Goal: Task Accomplishment & Management: Manage account settings

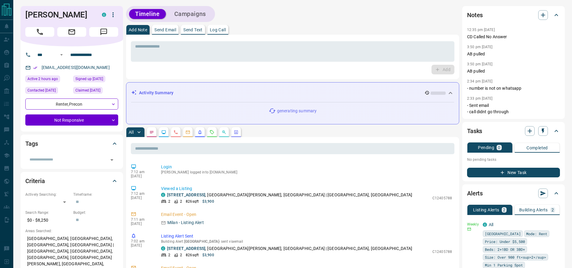
click at [168, 29] on p "Send Email" at bounding box center [165, 30] width 22 height 4
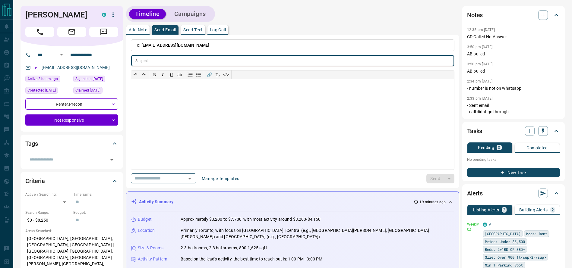
click at [283, 32] on div "Add Note Send Email Send Text Log Call" at bounding box center [292, 30] width 333 height 10
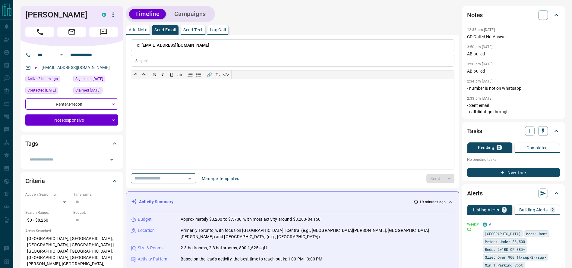
click at [331, 43] on p "To: [EMAIL_ADDRESS][DOMAIN_NAME]" at bounding box center [293, 46] width 324 height 12
click at [269, 127] on div at bounding box center [292, 124] width 323 height 90
click at [146, 34] on div "**********" at bounding box center [292, 106] width 333 height 163
click at [146, 33] on button "Add Note" at bounding box center [137, 30] width 23 height 10
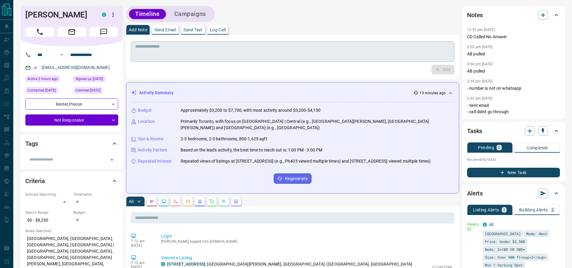
click at [169, 55] on div "* ​" at bounding box center [293, 51] width 324 height 21
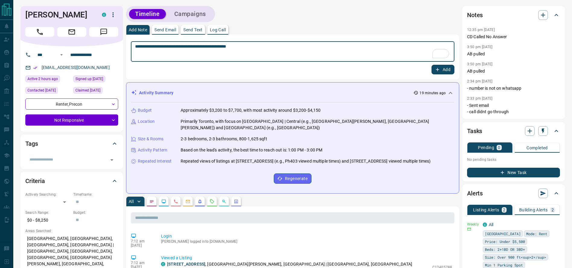
type textarea "**********"
click at [444, 66] on button "Add" at bounding box center [443, 70] width 23 height 10
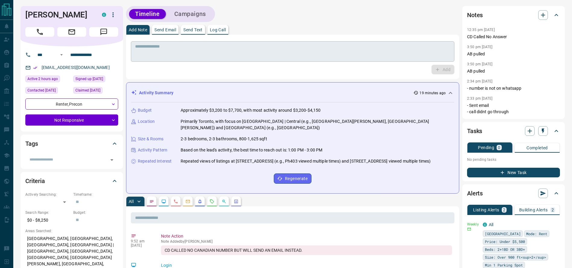
click at [220, 43] on div "* ​" at bounding box center [293, 51] width 324 height 21
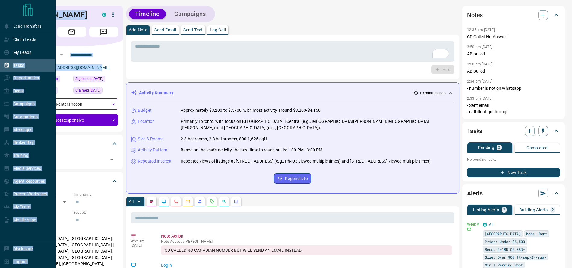
drag, startPoint x: 108, startPoint y: 68, endPoint x: 12, endPoint y: 70, distance: 96.2
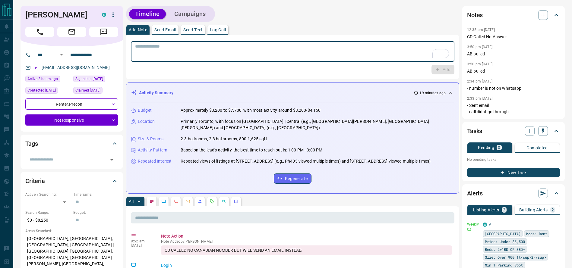
click at [259, 54] on textarea "To enrich screen reader interactions, please activate Accessibility in Grammarl…" at bounding box center [292, 51] width 315 height 15
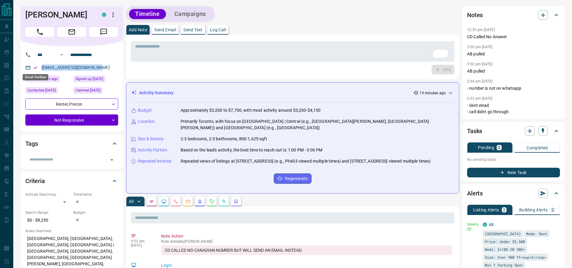
drag, startPoint x: 110, startPoint y: 71, endPoint x: 35, endPoint y: 66, distance: 75.0
click at [35, 66] on div "[EMAIL_ADDRESS][DOMAIN_NAME]" at bounding box center [71, 68] width 93 height 10
copy link "[EMAIL_ADDRESS][DOMAIN_NAME]"
